Goal: Transaction & Acquisition: Obtain resource

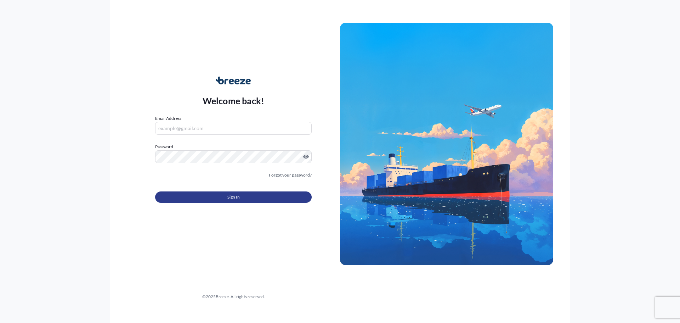
type input "[EMAIL_ADDRESS][DOMAIN_NAME]"
click at [204, 195] on button "Sign In" at bounding box center [233, 196] width 156 height 11
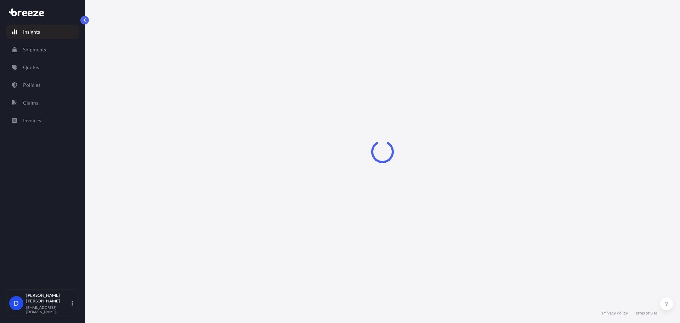
select select "2025"
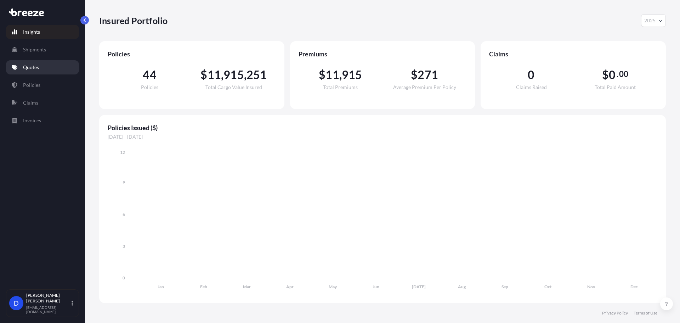
click at [35, 64] on p "Quotes" at bounding box center [31, 67] width 16 height 7
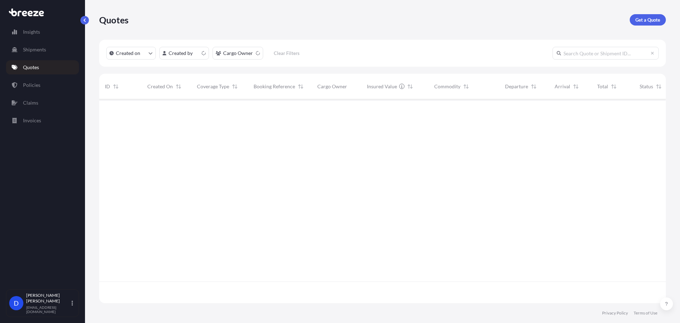
scroll to position [202, 561]
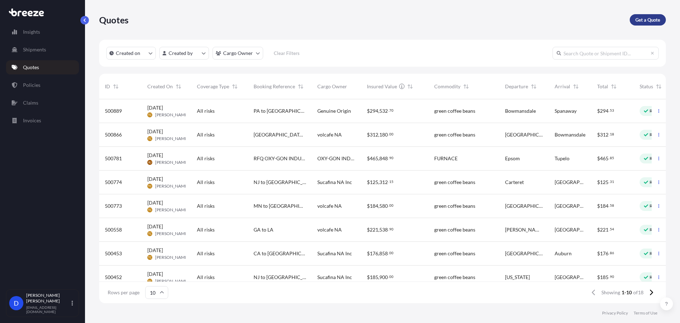
click at [652, 25] on link "Get a Quote" at bounding box center [647, 19] width 36 height 11
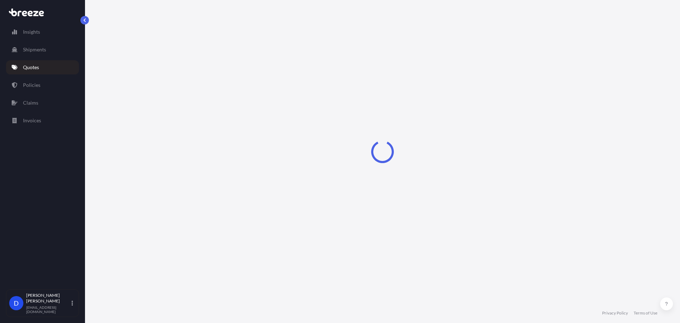
select select "Sea"
select select "1"
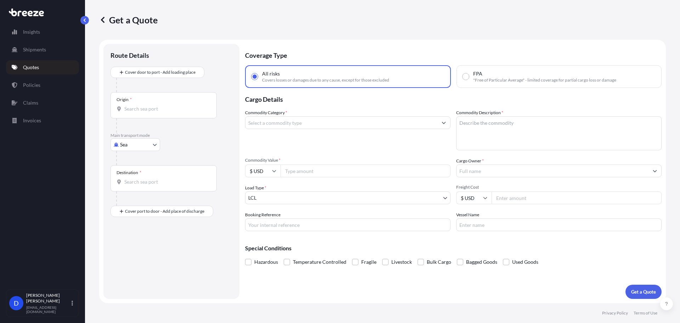
click at [130, 146] on body "Insights Shipments Quotes Policies Claims Invoices D [PERSON_NAME] [EMAIL_ADDRE…" at bounding box center [340, 188] width 680 height 376
click at [135, 191] on div "Road" at bounding box center [135, 188] width 44 height 13
select select "Road"
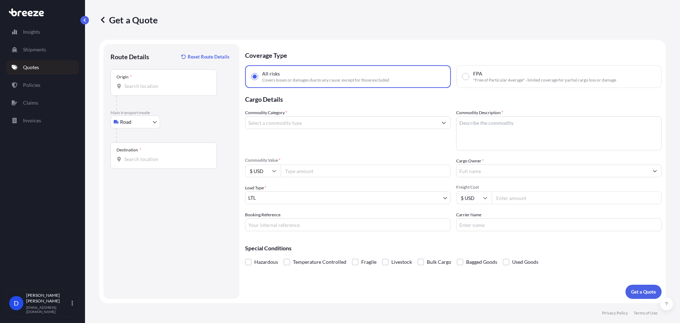
click at [145, 91] on div "Origin *" at bounding box center [163, 82] width 106 height 26
click at [145, 90] on input "Origin *" at bounding box center [166, 85] width 84 height 7
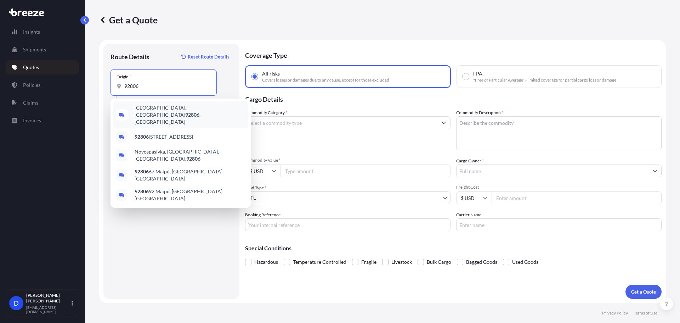
click at [135, 110] on span "[GEOGRAPHIC_DATA] , [GEOGRAPHIC_DATA]" at bounding box center [190, 114] width 110 height 21
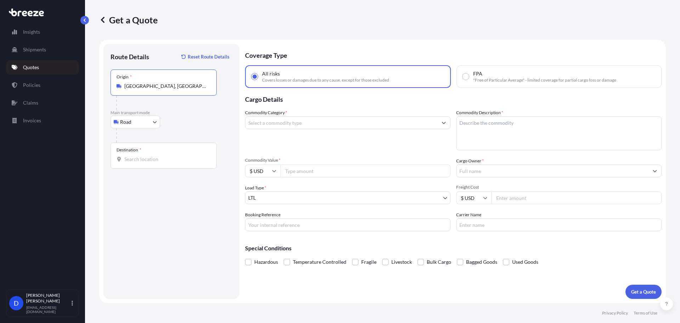
type input "[GEOGRAPHIC_DATA], [GEOGRAPHIC_DATA]"
click at [138, 153] on div "Destination *" at bounding box center [163, 155] width 106 height 26
click at [138, 155] on input "Destination *" at bounding box center [166, 158] width 84 height 7
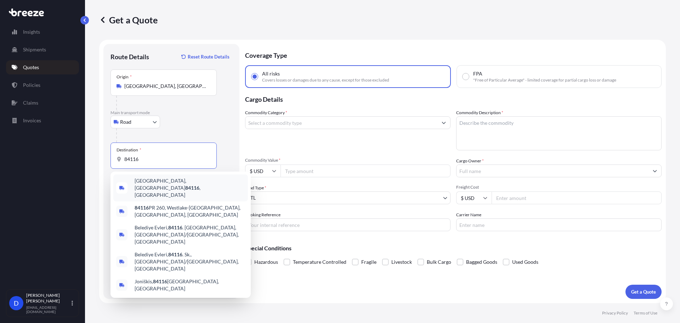
click at [211, 190] on div "[GEOGRAPHIC_DATA] , [GEOGRAPHIC_DATA]" at bounding box center [180, 187] width 135 height 27
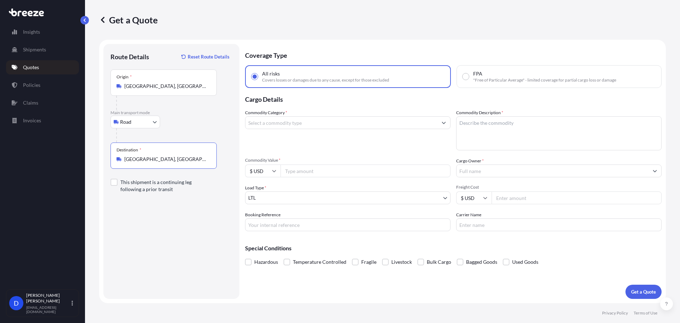
type input "[GEOGRAPHIC_DATA], [GEOGRAPHIC_DATA]"
click at [312, 121] on input "Commodity Category *" at bounding box center [341, 122] width 192 height 13
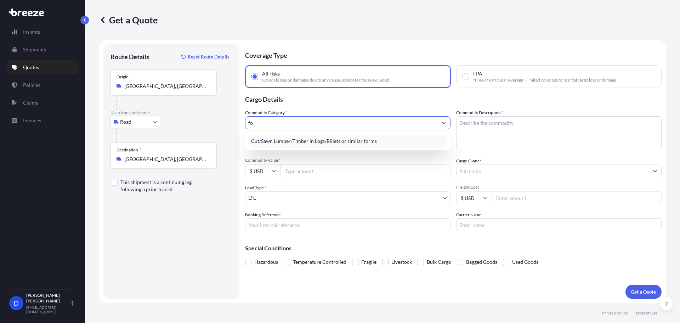
type input "f"
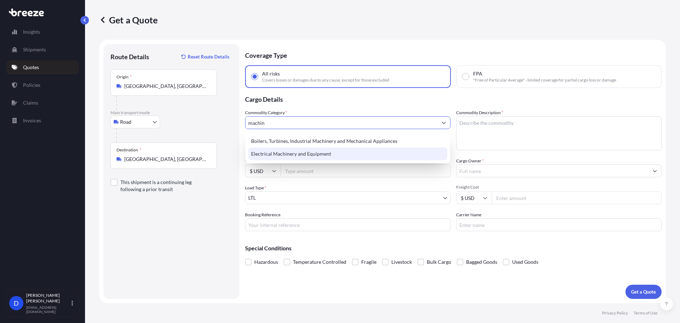
click at [301, 157] on div "Electrical Machinery and Equipment" at bounding box center [347, 153] width 199 height 13
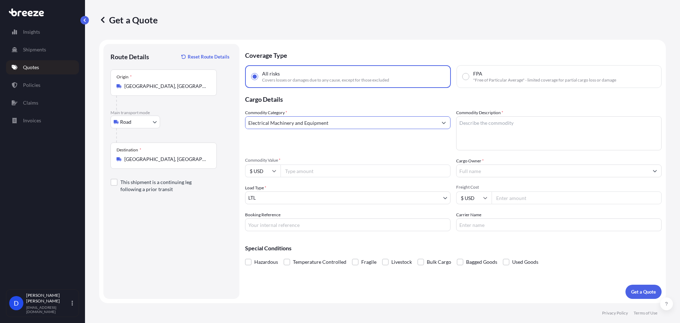
type input "Electrical Machinery and Equipment"
click at [296, 175] on input "Commodity Value *" at bounding box center [365, 170] width 170 height 13
type input "185000"
click at [289, 198] on body "Insights Shipments Quotes Policies Claims Invoices D [PERSON_NAME] [EMAIL_ADDRE…" at bounding box center [340, 188] width 680 height 376
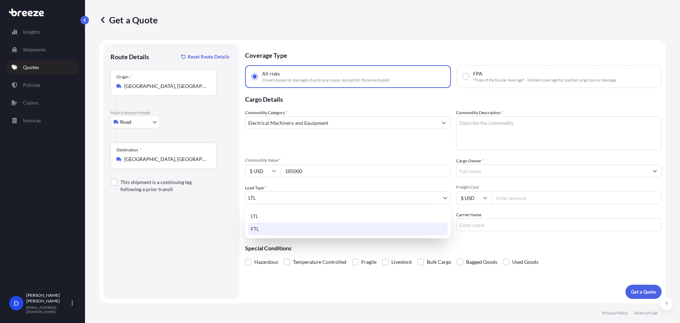
click at [270, 229] on div "FTL" at bounding box center [348, 228] width 200 height 13
select select "2"
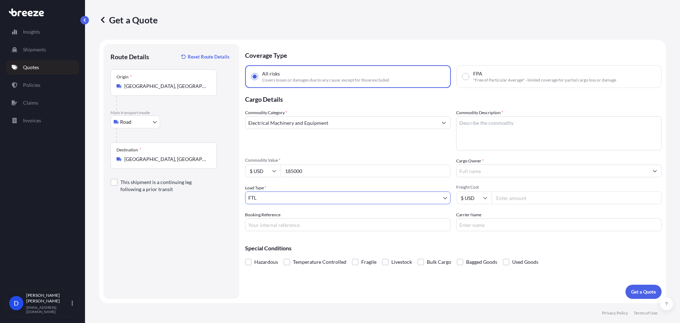
click at [272, 224] on input "Booking Reference" at bounding box center [347, 224] width 205 height 13
click at [515, 201] on input "Freight Cost" at bounding box center [576, 197] width 170 height 13
type input "2200"
click at [532, 170] on input "Cargo Owner *" at bounding box center [552, 170] width 192 height 13
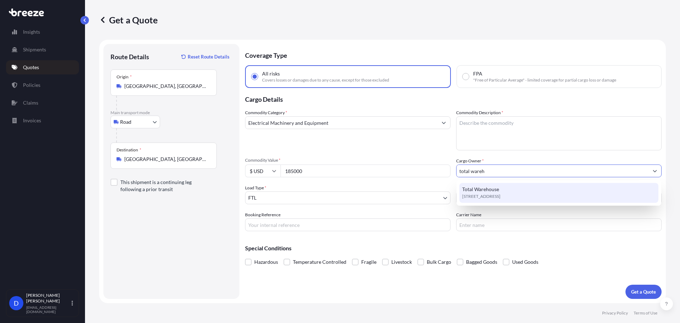
click at [495, 190] on span "Total Warehouse" at bounding box center [480, 189] width 37 height 7
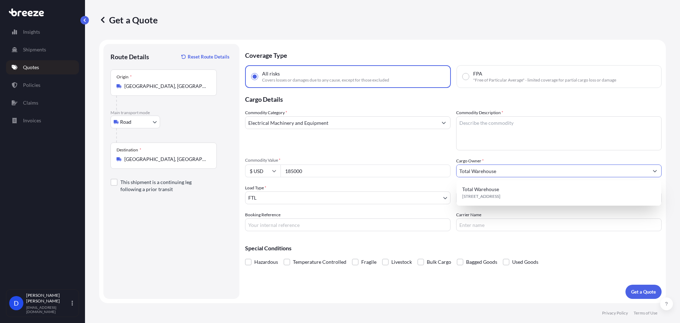
type input "Total Warehouse"
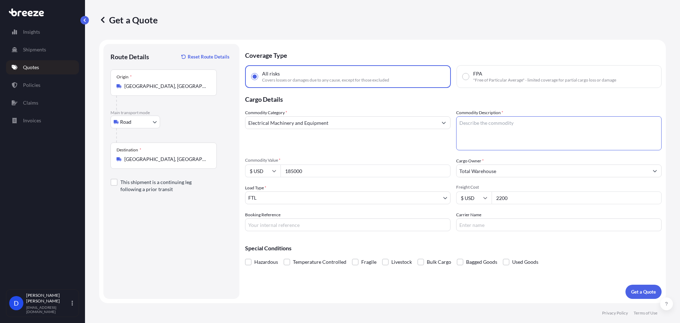
click at [492, 139] on textarea "Commodity Description *" at bounding box center [558, 133] width 205 height 34
type textarea "forklifts"
click at [631, 289] on p "Get a Quote" at bounding box center [643, 291] width 25 height 7
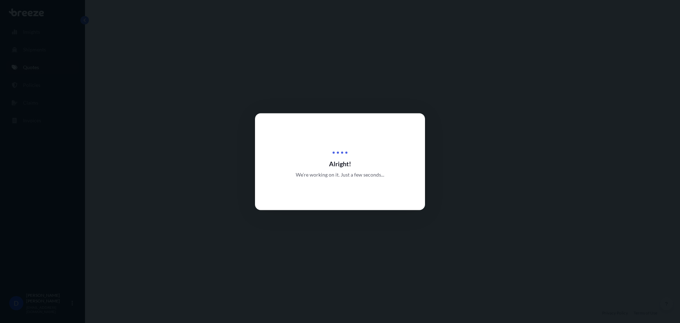
select select "Road"
select select "2"
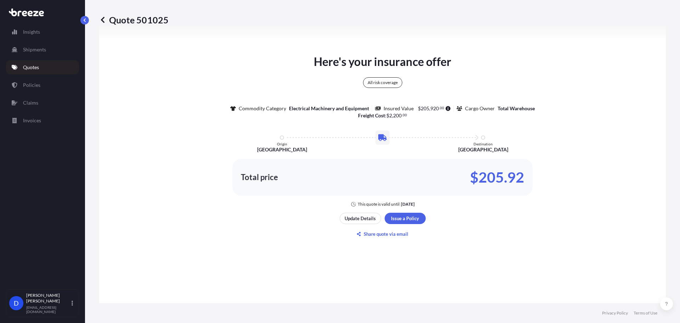
scroll to position [375, 0]
